Goal: Contribute content

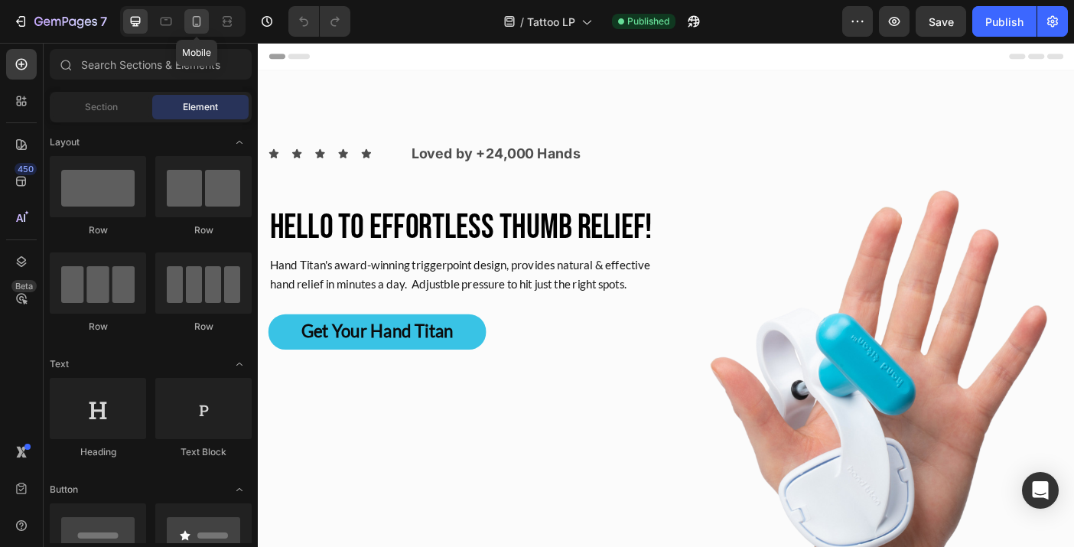
click at [190, 22] on icon at bounding box center [196, 21] width 15 height 15
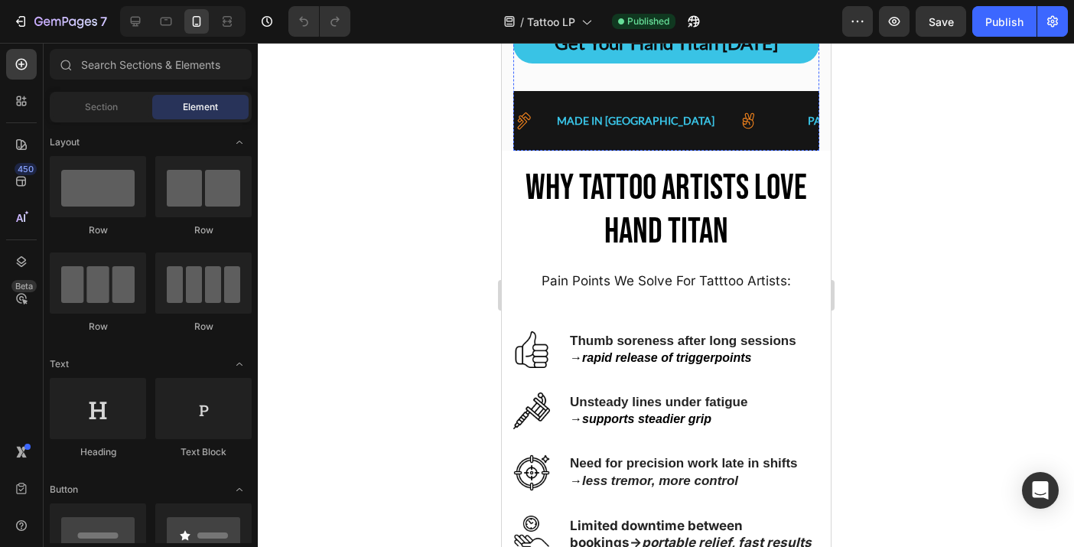
scroll to position [647, 0]
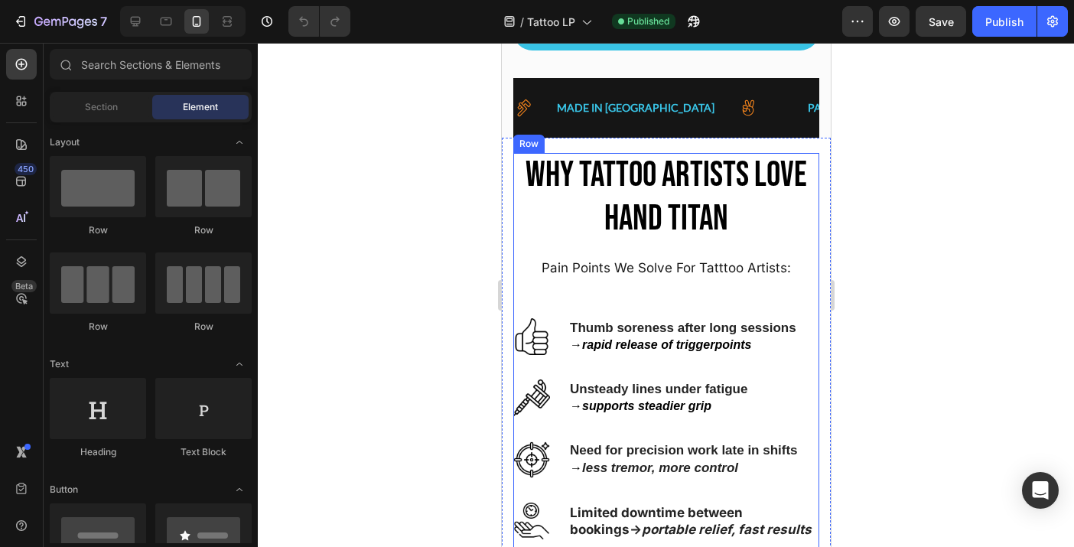
click at [693, 307] on div "WHY Tattoo Artists LOVE HAND TITAN Heading Pain Points We Solve For Tatttoo Art…" at bounding box center [665, 364] width 306 height 423
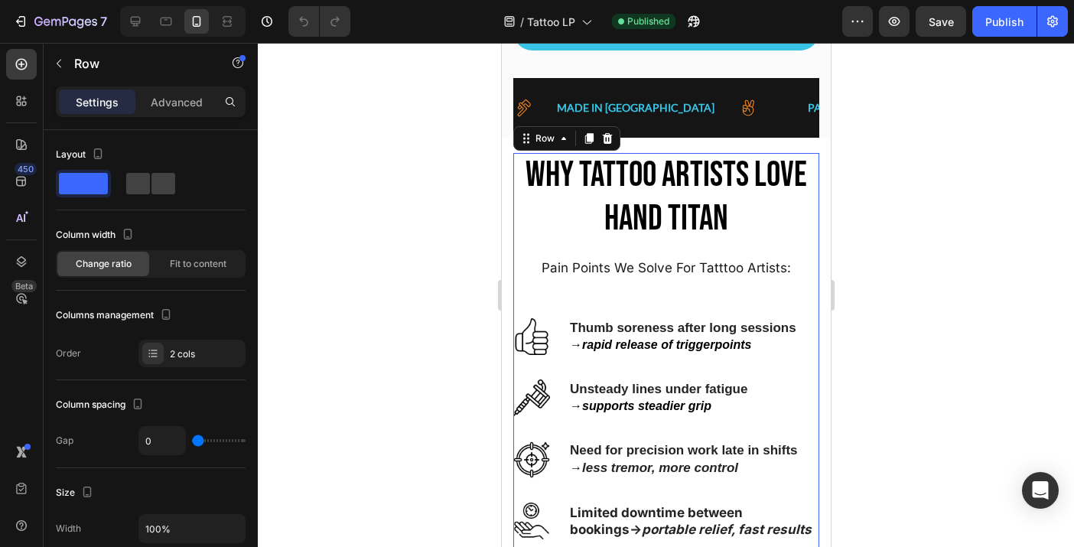
click at [681, 303] on div "WHY Tattoo Artists LOVE HAND TITAN Heading Pain Points We Solve For Tatttoo Art…" at bounding box center [665, 364] width 306 height 423
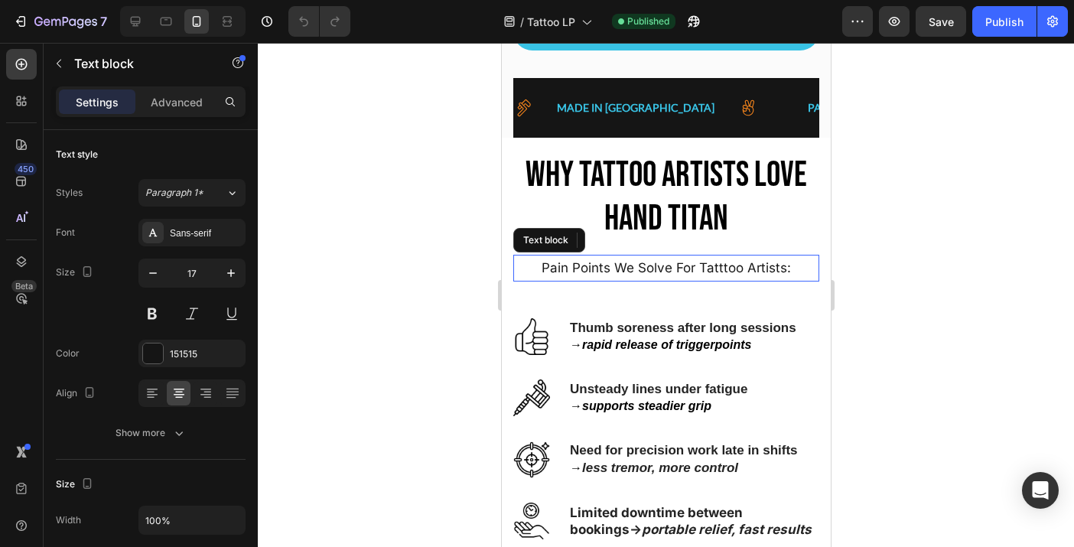
click at [603, 263] on p "Pain Points We Solve For Tatttoo Artists:" at bounding box center [665, 268] width 303 height 24
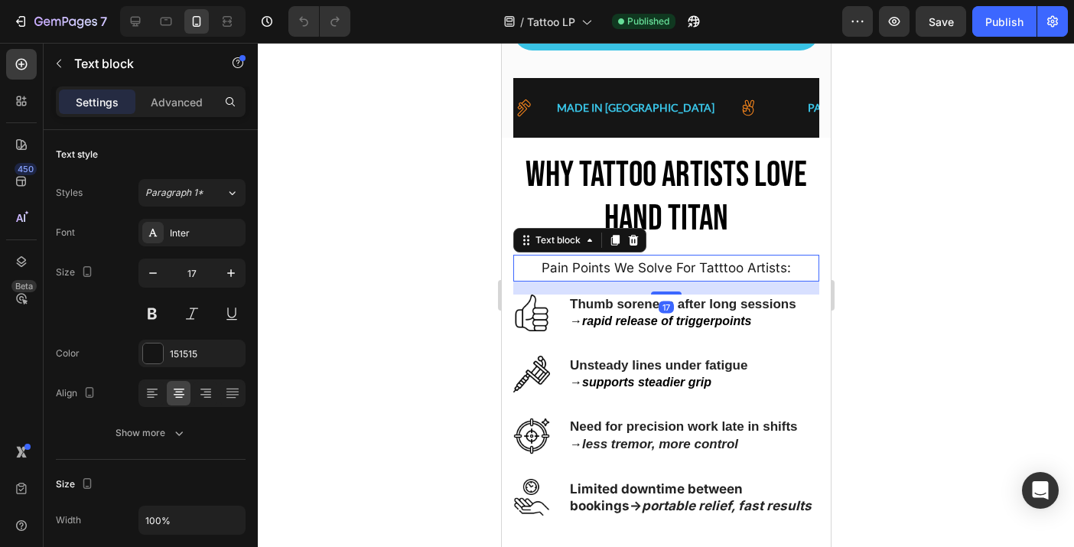
drag, startPoint x: 664, startPoint y: 307, endPoint x: 664, endPoint y: 284, distance: 23.7
click at [664, 281] on div "17" at bounding box center [665, 281] width 306 height 0
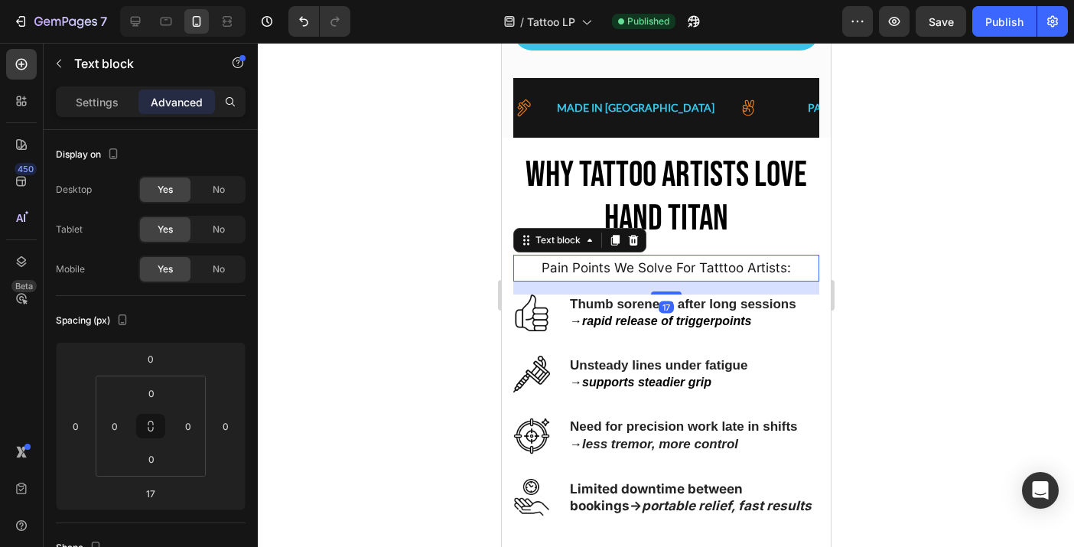
click at [890, 275] on div at bounding box center [666, 295] width 816 height 504
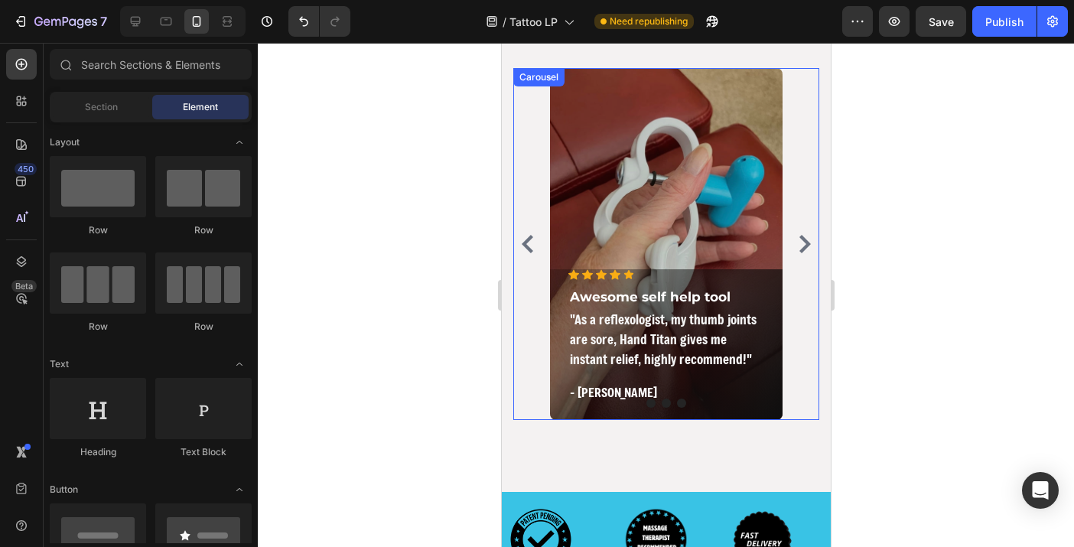
scroll to position [4189, 0]
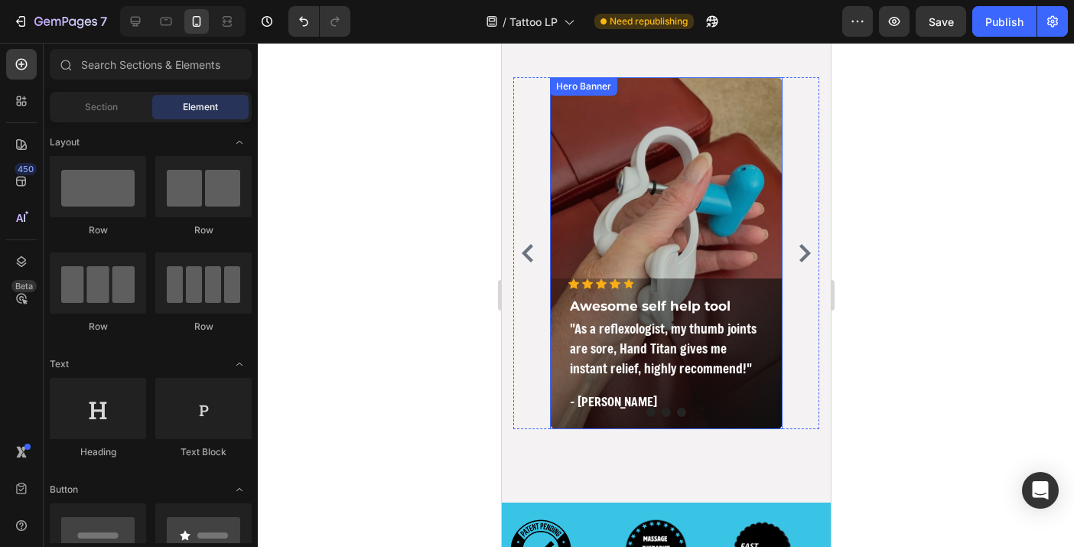
click at [661, 262] on div "Overlay" at bounding box center [665, 253] width 232 height 352
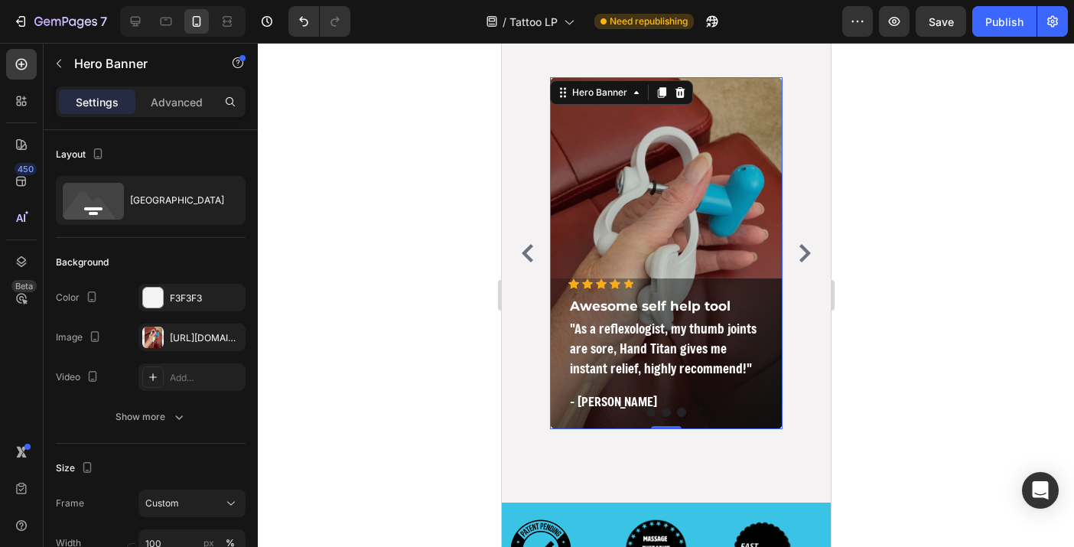
click at [636, 238] on div "Overlay" at bounding box center [665, 253] width 232 height 352
click at [694, 232] on div "Overlay" at bounding box center [665, 253] width 232 height 352
click at [651, 236] on div "Overlay" at bounding box center [665, 253] width 232 height 352
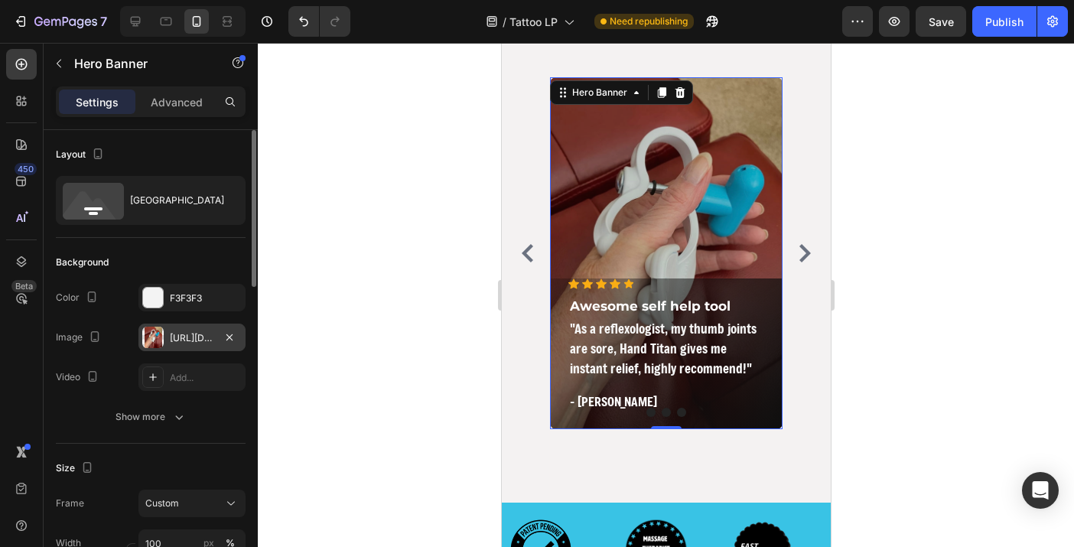
click at [203, 335] on div "[URL][DOMAIN_NAME]" at bounding box center [192, 338] width 44 height 14
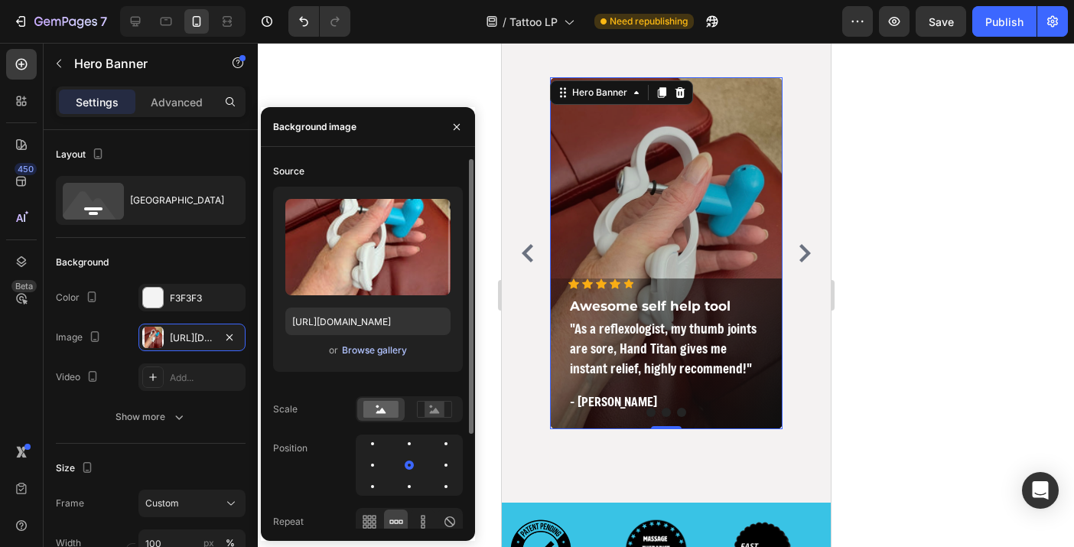
click at [391, 351] on div "Browse gallery" at bounding box center [374, 350] width 65 height 14
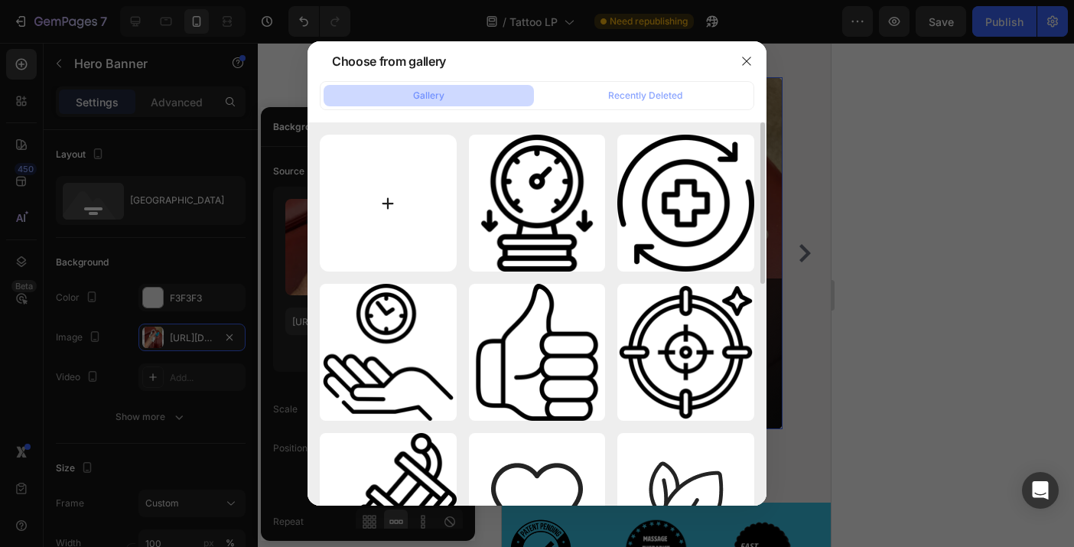
click at [411, 182] on input "file" at bounding box center [388, 203] width 137 height 137
type input "C:\fakepath\IMG_9982 2.jpeg"
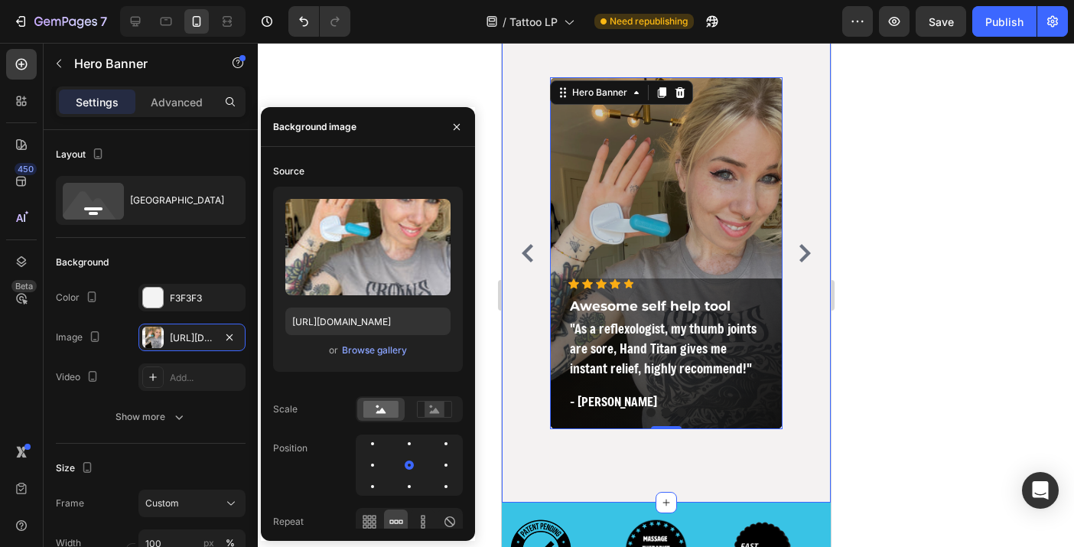
type input "[URL][DOMAIN_NAME]"
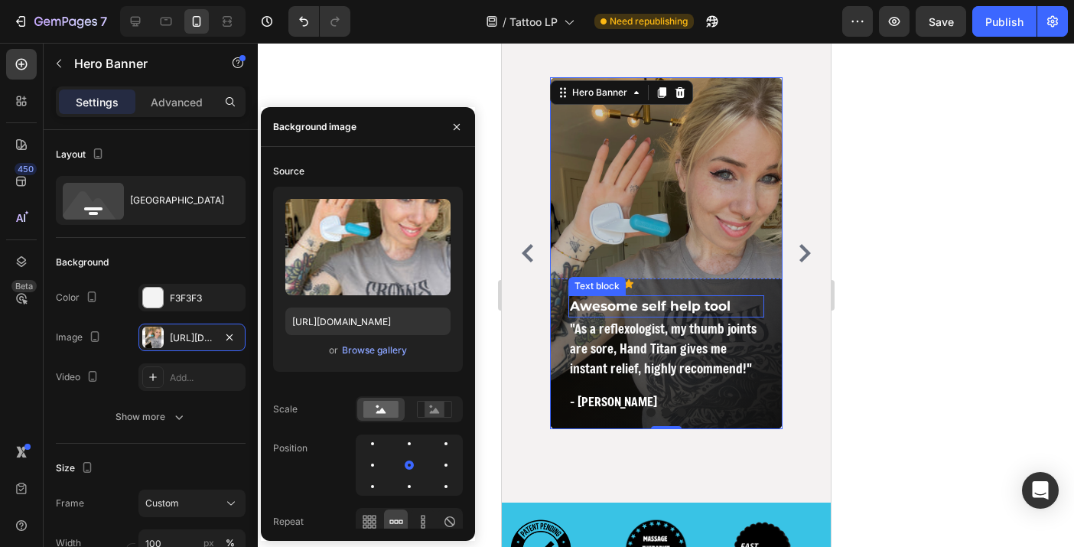
click at [681, 308] on p "Awesome self help tool" at bounding box center [665, 307] width 193 height 20
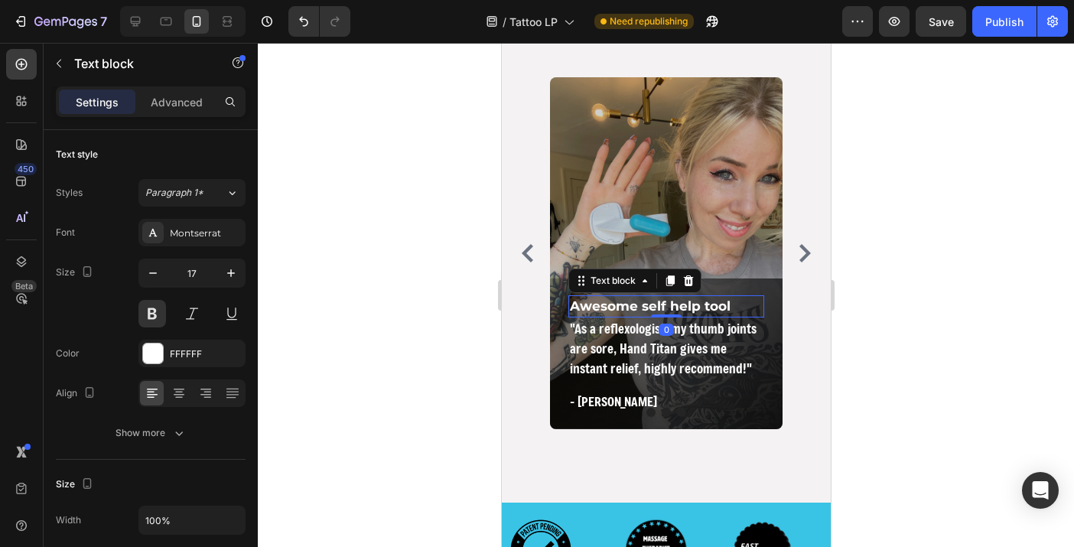
click at [681, 308] on p "Awesome self help tool" at bounding box center [665, 307] width 193 height 20
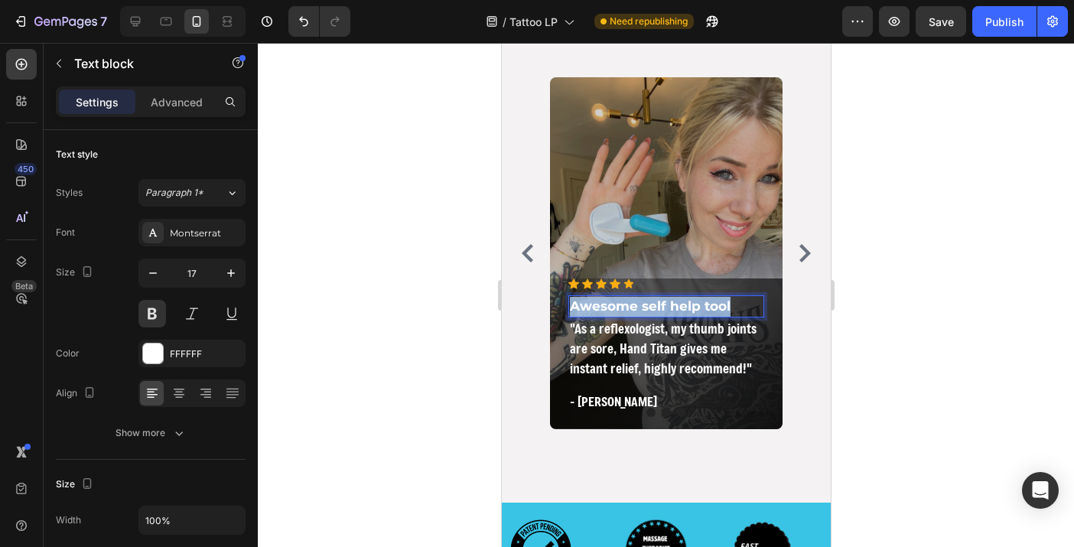
click at [681, 308] on p "Awesome self help tool" at bounding box center [665, 307] width 193 height 20
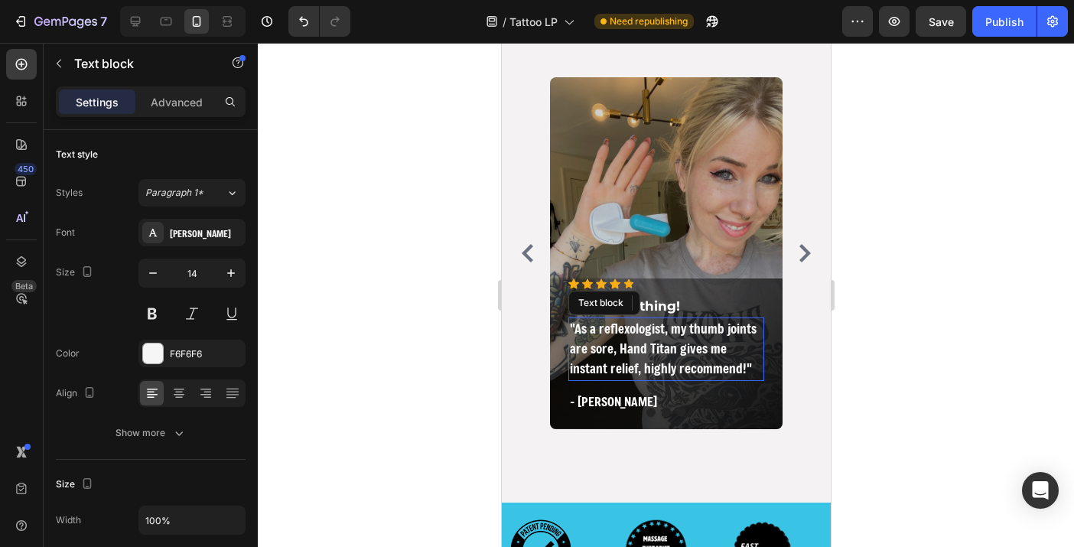
click at [616, 330] on span ""As a reflexologist, my thumb joints are sore, Hand Titan gives me instant reli…" at bounding box center [662, 348] width 187 height 57
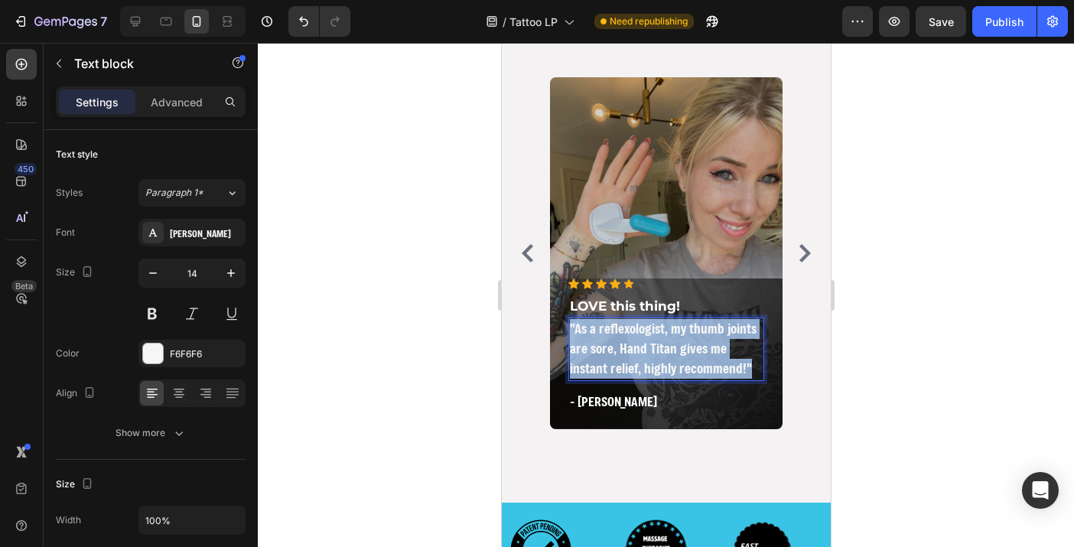
click at [616, 330] on span ""As a reflexologist, my thumb joints are sore, Hand Titan gives me instant reli…" at bounding box center [662, 348] width 187 height 57
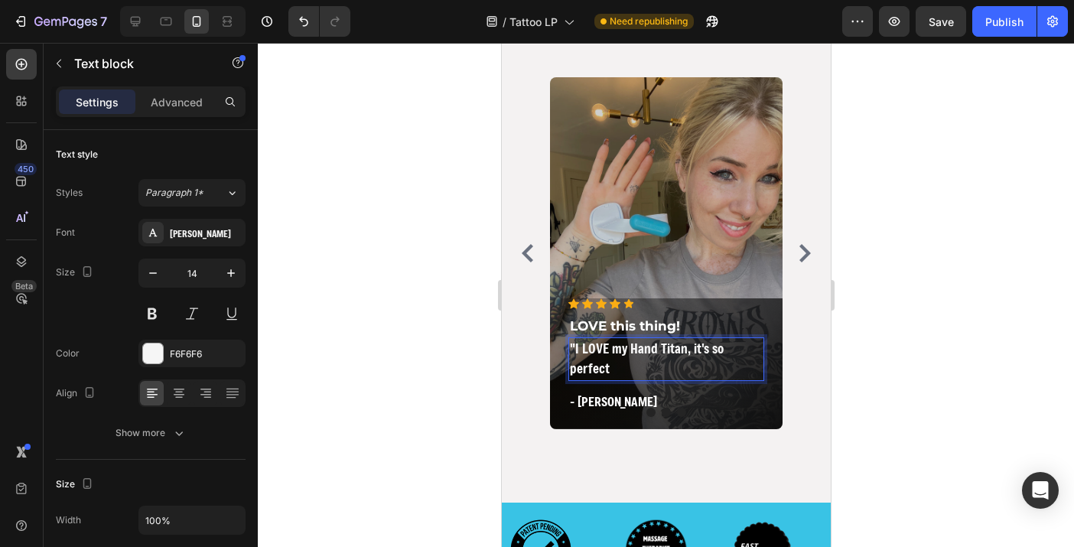
scroll to position [0, 2]
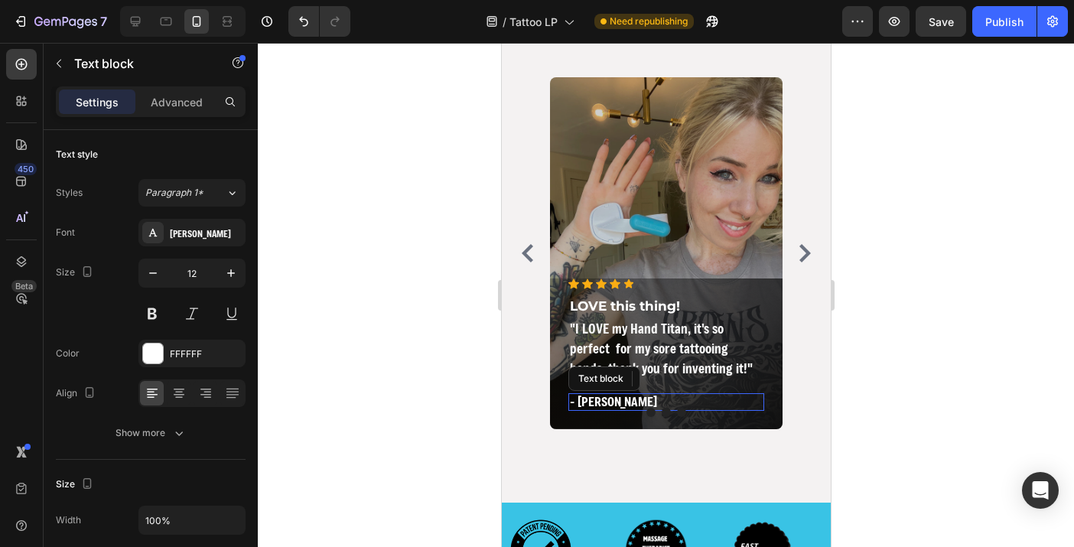
click at [604, 398] on span "- [PERSON_NAME]" at bounding box center [612, 401] width 87 height 16
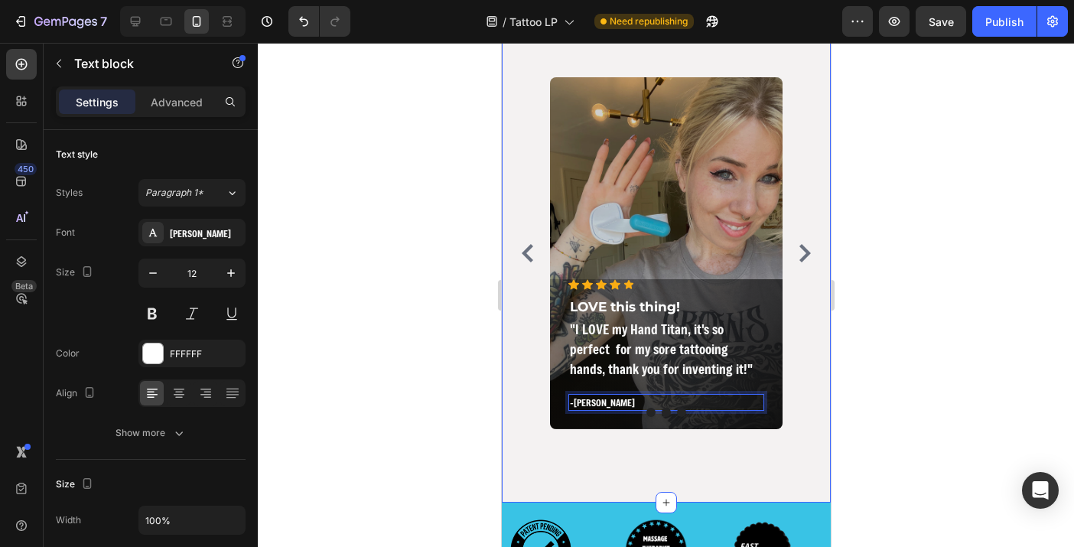
click at [867, 309] on div at bounding box center [666, 295] width 816 height 504
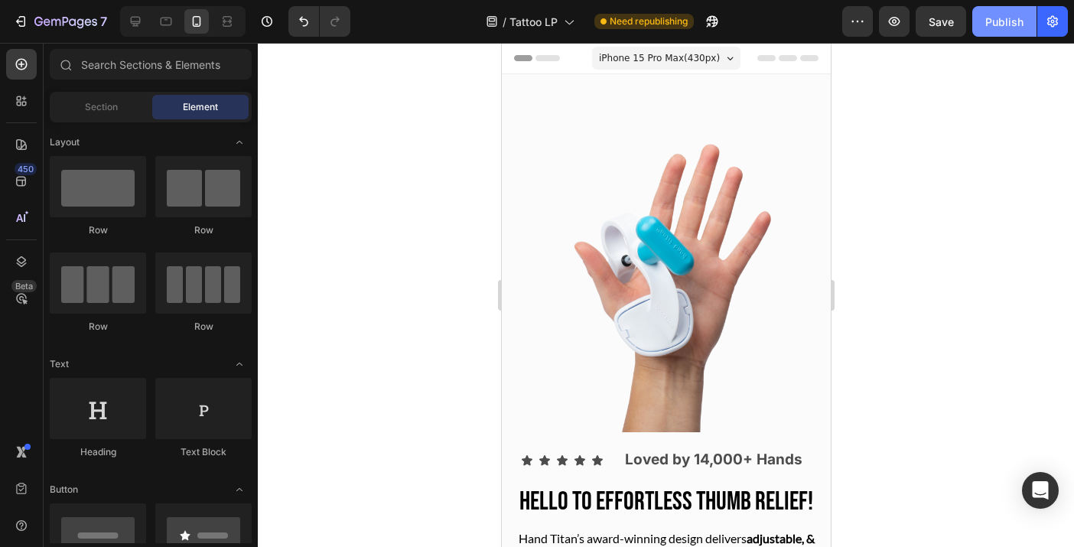
click at [1000, 19] on div "Publish" at bounding box center [1004, 22] width 38 height 16
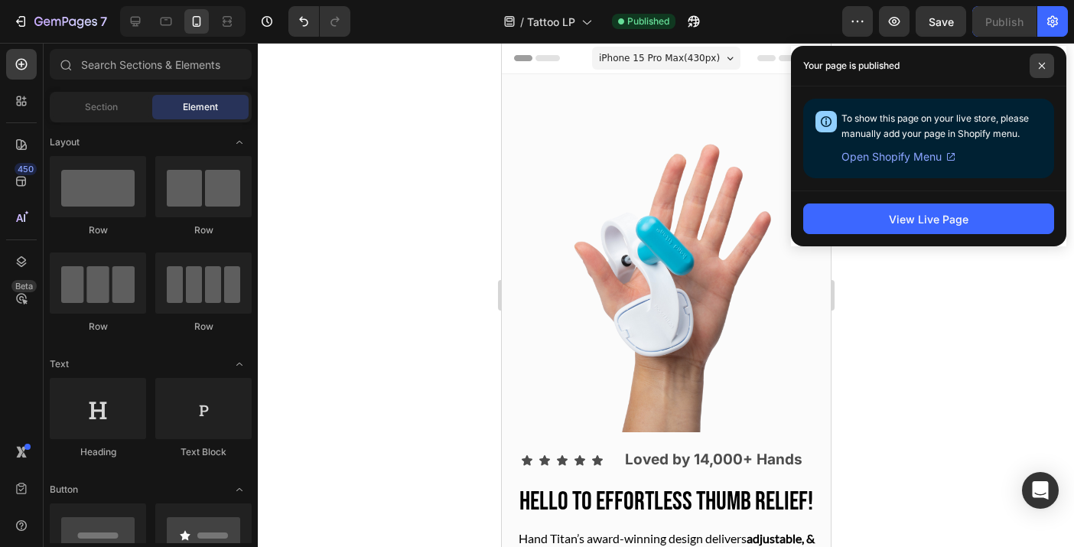
click at [1041, 61] on span at bounding box center [1041, 66] width 24 height 24
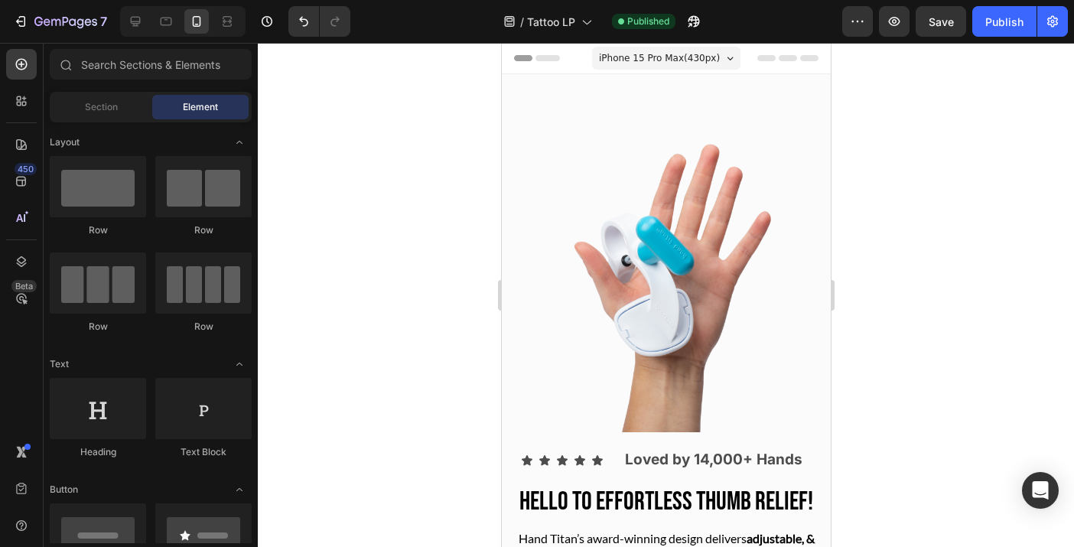
click at [952, 262] on div at bounding box center [666, 295] width 816 height 504
click at [927, 265] on div at bounding box center [666, 295] width 816 height 504
click at [694, 15] on icon "button" at bounding box center [693, 21] width 15 height 15
